Goal: Task Accomplishment & Management: Complete application form

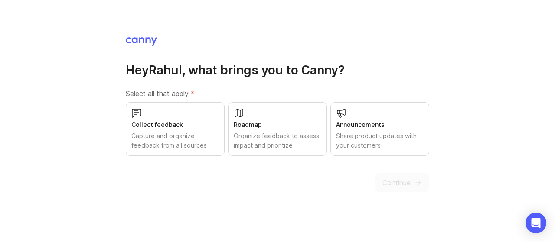
click at [200, 111] on div "Collect feedback Capture and organize feedback from all sources" at bounding box center [175, 129] width 99 height 54
click at [269, 125] on div "Roadmap" at bounding box center [278, 125] width 88 height 10
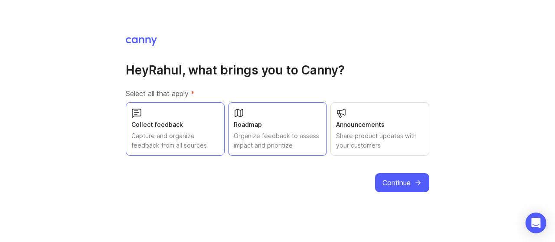
click at [404, 180] on span "Continue" at bounding box center [396, 183] width 28 height 10
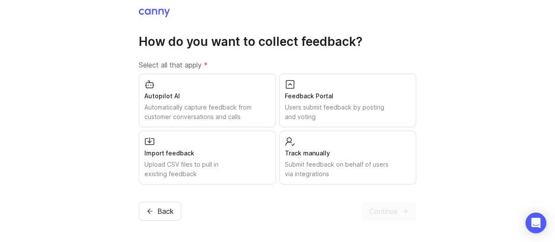
click at [350, 102] on div "Feedback Portal Users submit feedback by posting and voting" at bounding box center [347, 101] width 137 height 54
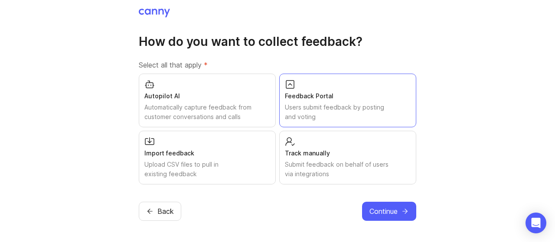
click at [399, 208] on button "Continue" at bounding box center [389, 211] width 54 height 19
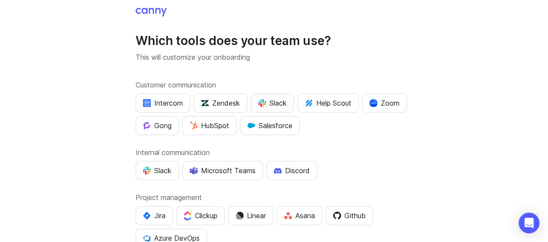
click at [283, 105] on div "Slack" at bounding box center [272, 103] width 29 height 10
click at [398, 101] on div "Zoom" at bounding box center [385, 103] width 30 height 10
click at [215, 127] on div "HubSpot" at bounding box center [209, 125] width 39 height 10
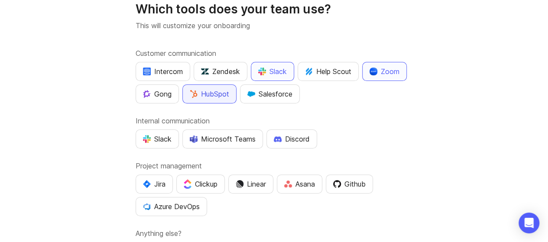
scroll to position [87, 0]
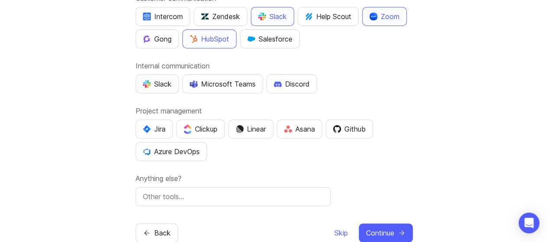
click at [151, 84] on div "Slack" at bounding box center [157, 84] width 29 height 10
click at [160, 132] on div "Jira" at bounding box center [154, 129] width 23 height 10
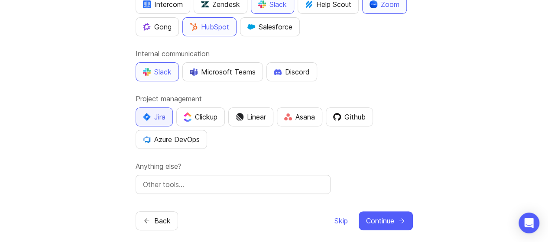
scroll to position [106, 0]
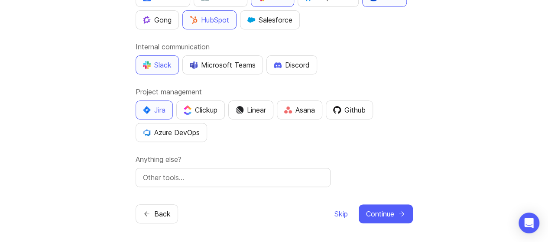
click at [219, 172] on input "text" at bounding box center [233, 177] width 180 height 10
click at [392, 211] on span "Continue" at bounding box center [380, 214] width 28 height 10
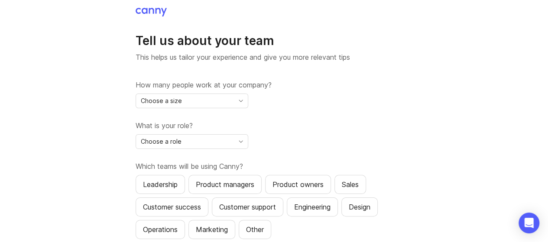
click at [209, 103] on div "Choose a size" at bounding box center [185, 101] width 98 height 14
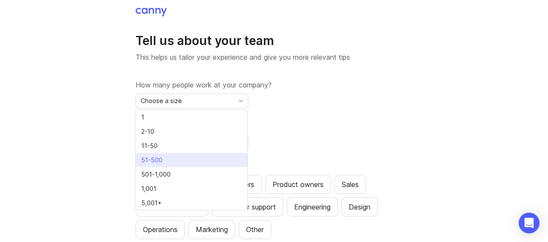
click at [205, 162] on li "51-500" at bounding box center [192, 160] width 112 height 14
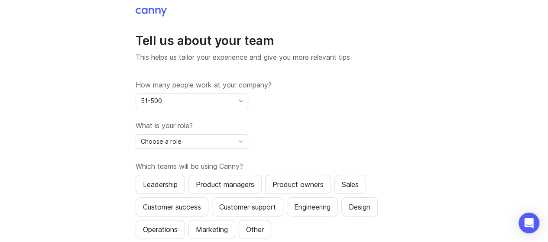
click at [223, 139] on div "Choose a role" at bounding box center [185, 142] width 98 height 14
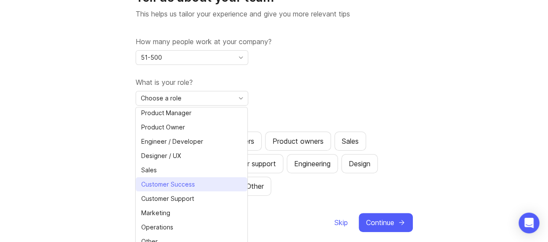
scroll to position [52, 0]
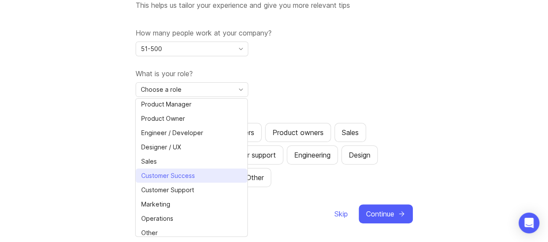
click at [199, 172] on li "Customer Success" at bounding box center [192, 176] width 112 height 14
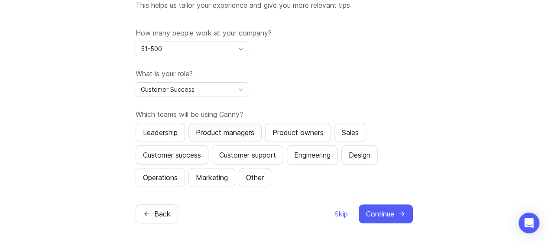
click at [209, 132] on div "Product managers" at bounding box center [225, 132] width 59 height 10
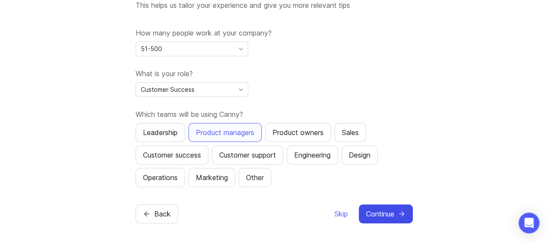
click at [397, 207] on button "Continue" at bounding box center [386, 214] width 54 height 19
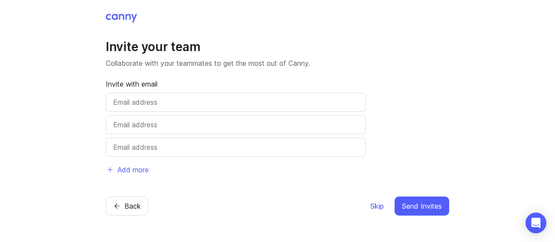
click at [380, 206] on span "Skip" at bounding box center [376, 206] width 13 height 10
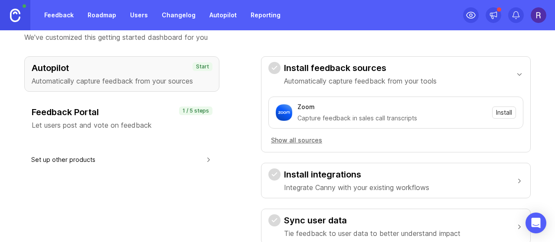
scroll to position [87, 0]
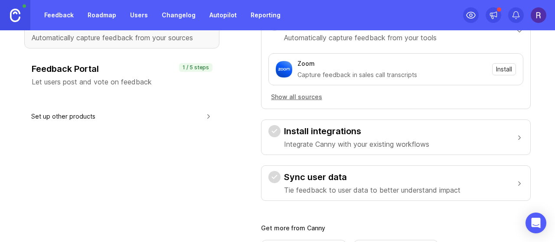
click at [172, 78] on p "Let users post and vote on feedback" at bounding box center [122, 82] width 180 height 10
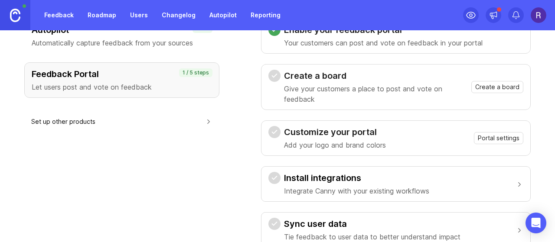
scroll to position [43, 0]
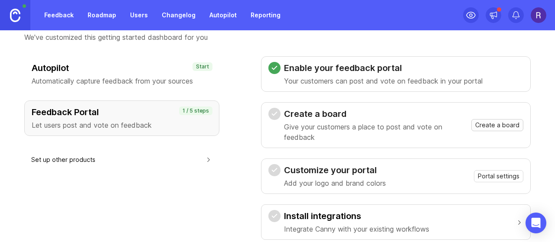
click at [494, 121] on span "Create a board" at bounding box center [497, 125] width 44 height 9
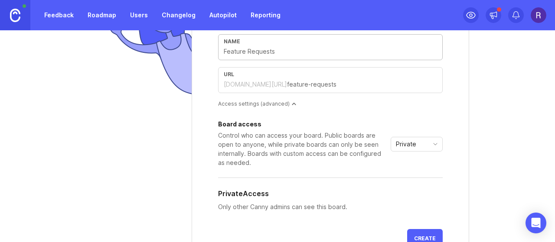
scroll to position [43, 0]
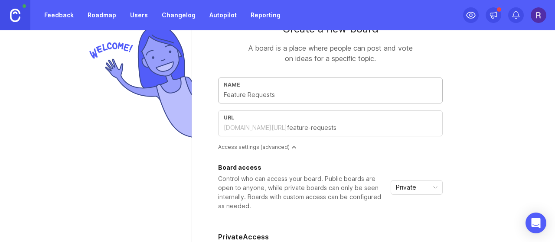
type input "W"
type input "w"
type input "Wi"
type input "wi"
type input "Wis"
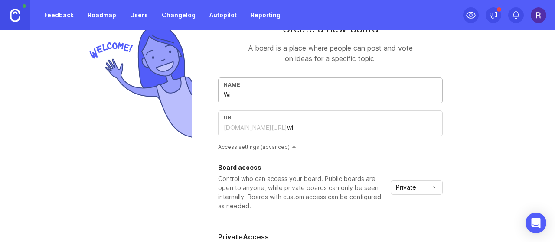
type input "wis"
type input "Wish"
type input "wish"
type input "Wishb"
type input "wishb"
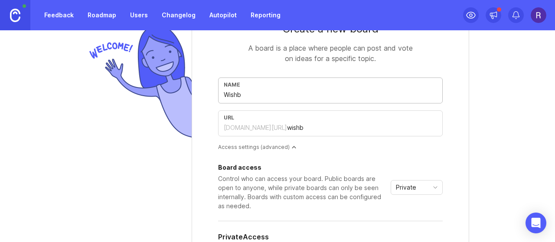
type input "Wishbo"
type input "wishbo"
type input "Wishboa"
type input "wishboa"
type input "Wishboar"
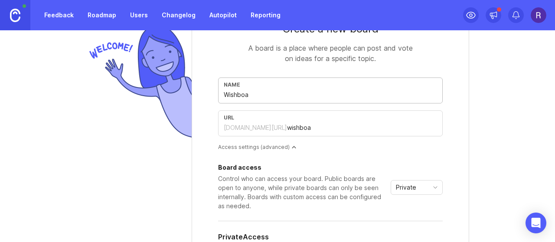
type input "wishboar"
type input "Wishboard"
type input "wishboard"
type input "Wishboard"
click at [436, 150] on form "Create a new board A board is a place where people can post and vote on ideas f…" at bounding box center [330, 158] width 277 height 301
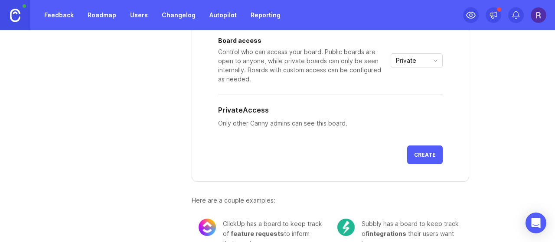
scroll to position [173, 0]
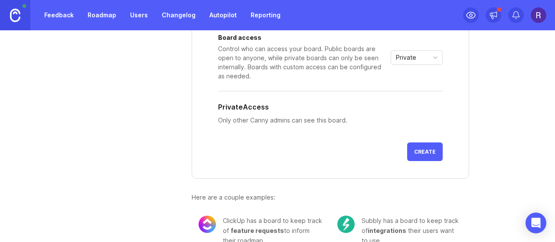
click at [415, 57] on div "Private" at bounding box center [409, 58] width 37 height 14
click at [416, 92] on li "Public" at bounding box center [413, 88] width 51 height 14
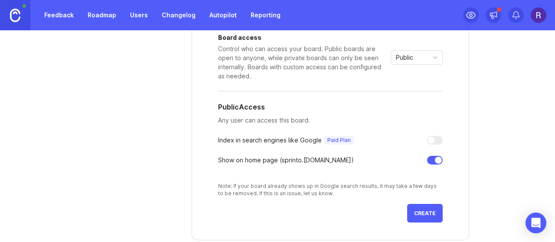
click at [420, 57] on div "Public" at bounding box center [409, 58] width 37 height 14
click at [412, 105] on span "Custom" at bounding box center [405, 103] width 22 height 10
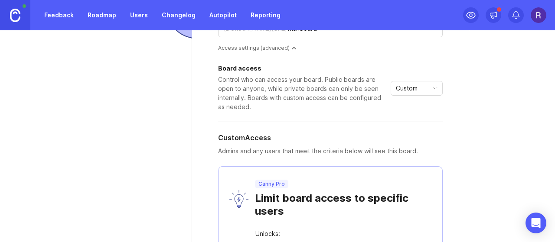
scroll to position [130, 0]
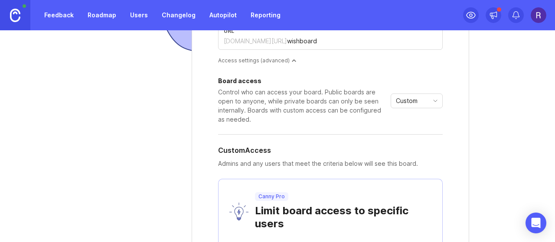
click at [421, 101] on div "Custom" at bounding box center [409, 101] width 37 height 14
click at [411, 116] on span "Private" at bounding box center [404, 117] width 20 height 10
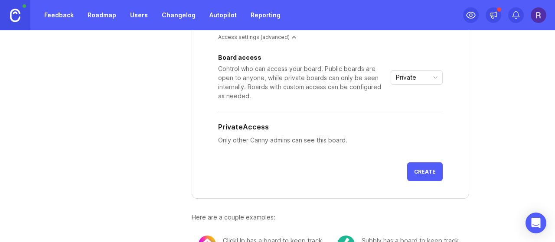
scroll to position [173, 0]
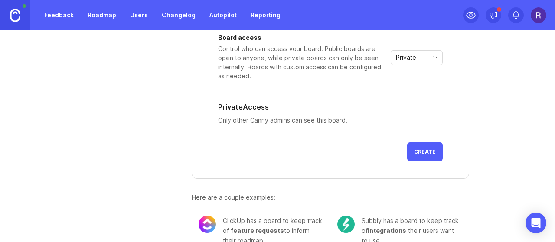
click at [410, 157] on button "Create" at bounding box center [425, 152] width 36 height 19
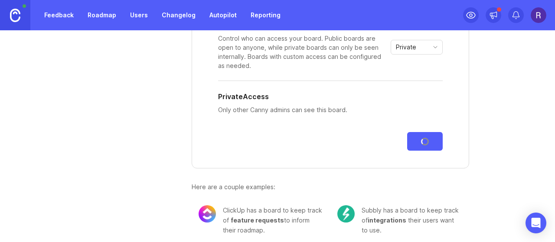
scroll to position [189, 0]
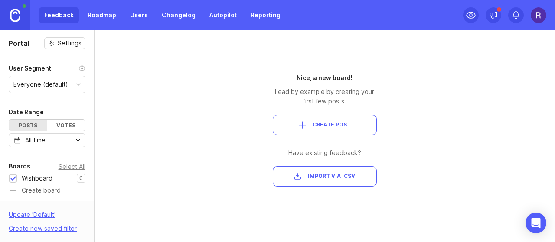
click at [50, 82] on div "Everyone (default)" at bounding box center [40, 85] width 55 height 10
click at [354, 125] on span "Create Post" at bounding box center [324, 124] width 89 height 7
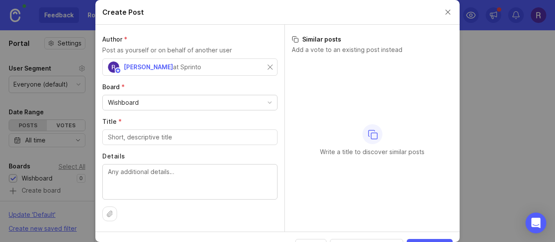
click at [191, 62] on div "[PERSON_NAME] at Sprinto" at bounding box center [158, 67] width 100 height 11
click at [191, 65] on div "[PERSON_NAME] at Sprinto" at bounding box center [158, 67] width 100 height 11
click at [140, 65] on span "[PERSON_NAME]" at bounding box center [148, 66] width 49 height 7
click at [133, 98] on div "Wishboard" at bounding box center [123, 103] width 31 height 10
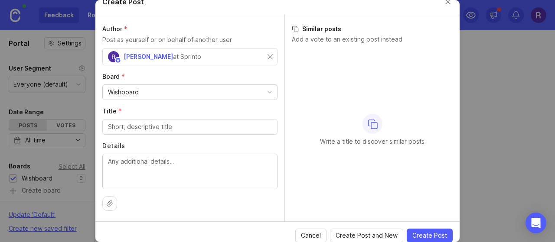
scroll to position [16, 0]
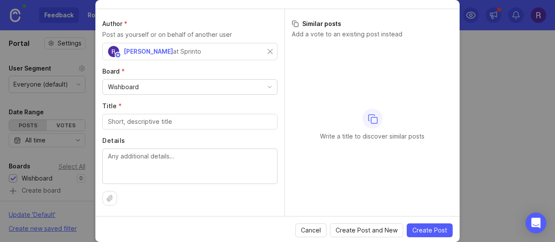
click at [151, 122] on input "Title *" at bounding box center [190, 122] width 164 height 10
type input "Need an export option in Vendor Management"
click at [414, 227] on span "Create Post" at bounding box center [429, 230] width 35 height 9
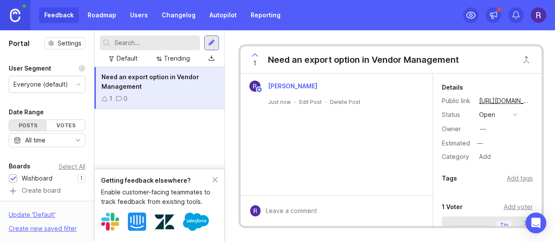
click at [533, 101] on button "copy icon" at bounding box center [539, 101] width 12 height 12
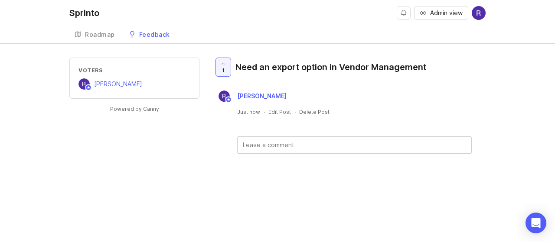
click at [99, 33] on div "Roadmap" at bounding box center [100, 35] width 30 height 6
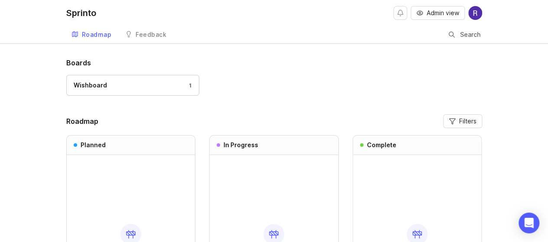
click at [136, 34] on div "Feedback" at bounding box center [151, 35] width 31 height 6
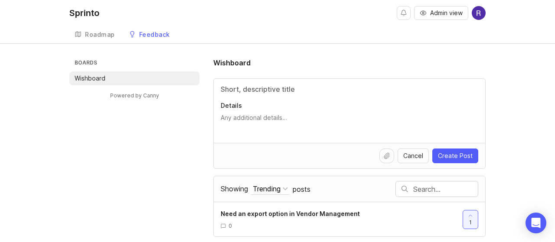
click at [150, 34] on div "Feedback" at bounding box center [154, 35] width 31 height 6
click at [443, 18] on button "Admin view" at bounding box center [441, 13] width 54 height 14
click at [435, 11] on span "Admin view" at bounding box center [446, 13] width 33 height 9
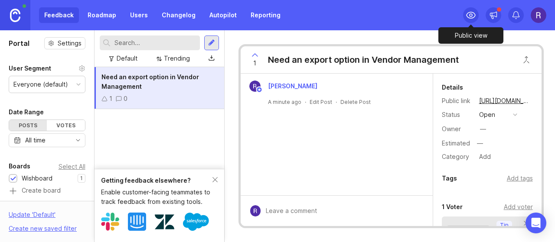
click at [469, 11] on icon at bounding box center [470, 15] width 10 height 10
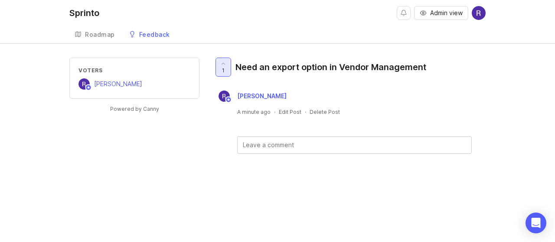
click at [221, 68] on div at bounding box center [223, 67] width 15 height 18
click at [221, 72] on span "0" at bounding box center [222, 70] width 3 height 7
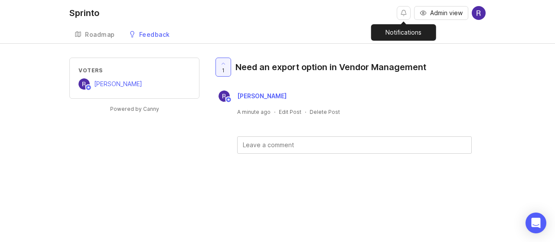
click at [402, 14] on button "Notifications" at bounding box center [404, 13] width 14 height 14
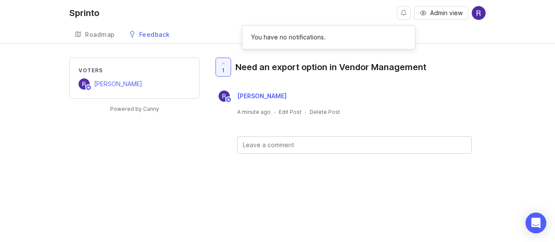
click at [352, 14] on div "Sprinto Admin view Create" at bounding box center [277, 13] width 416 height 26
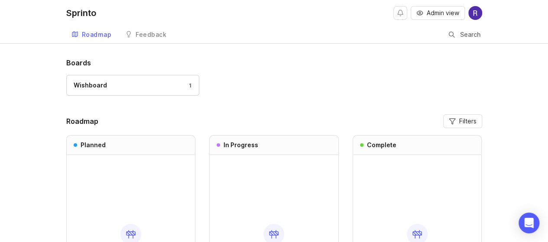
click at [164, 33] on div "Feedback" at bounding box center [151, 35] width 31 height 6
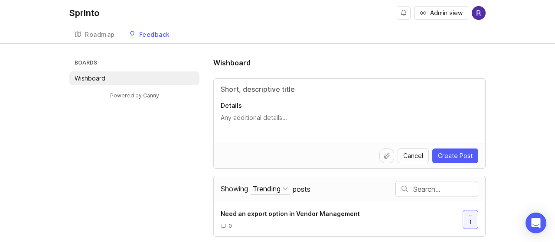
click at [94, 32] on div "Roadmap" at bounding box center [100, 35] width 30 height 6
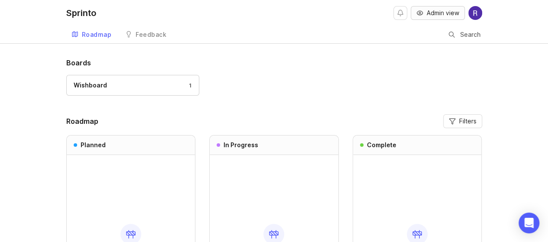
click at [433, 19] on button "Admin view" at bounding box center [438, 13] width 54 height 14
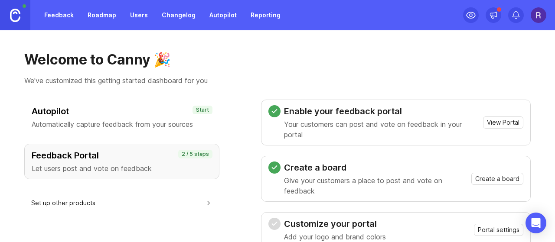
click at [137, 20] on link "Users" at bounding box center [139, 15] width 28 height 16
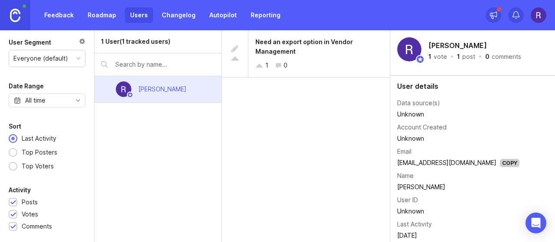
click at [92, 17] on link "Roadmap" at bounding box center [101, 15] width 39 height 16
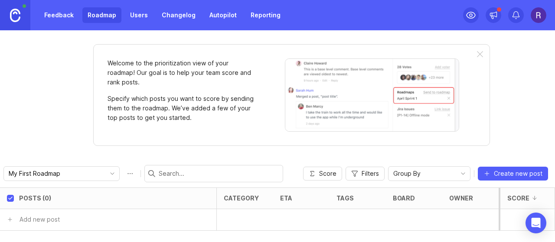
click at [60, 20] on link "Feedback" at bounding box center [59, 15] width 40 height 16
